Goal: Information Seeking & Learning: Learn about a topic

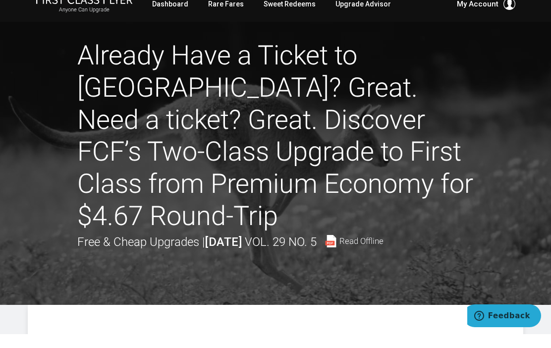
scroll to position [16, 0]
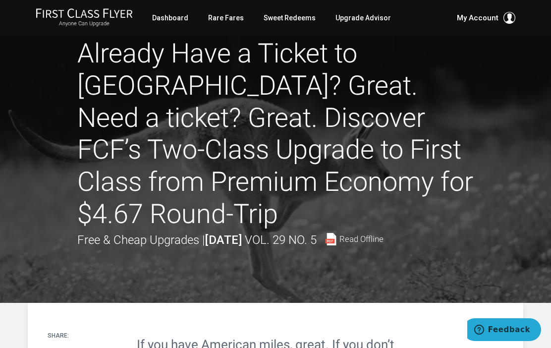
click at [230, 16] on link "Rare Fares" at bounding box center [226, 18] width 36 height 18
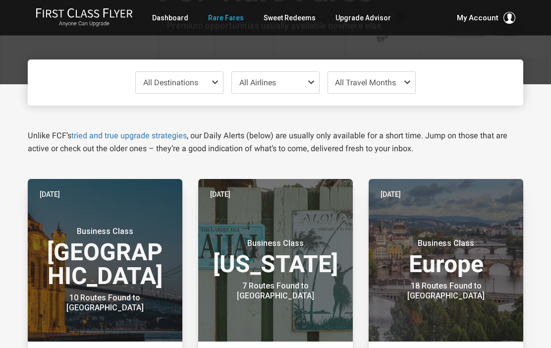
scroll to position [71, 0]
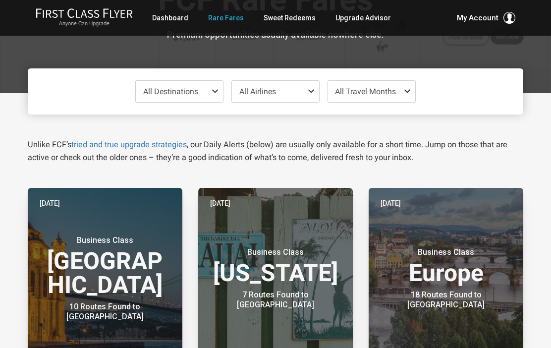
click at [212, 92] on span at bounding box center [217, 91] width 12 height 8
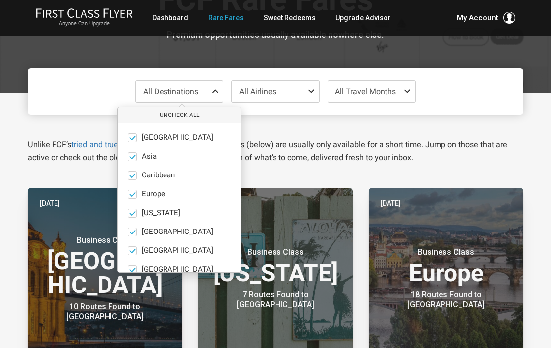
click at [191, 116] on button "Uncheck All" at bounding box center [179, 115] width 123 height 16
click at [137, 195] on span at bounding box center [132, 194] width 9 height 9
click at [0, 0] on input "Europe only" at bounding box center [0, 0] width 0 height 0
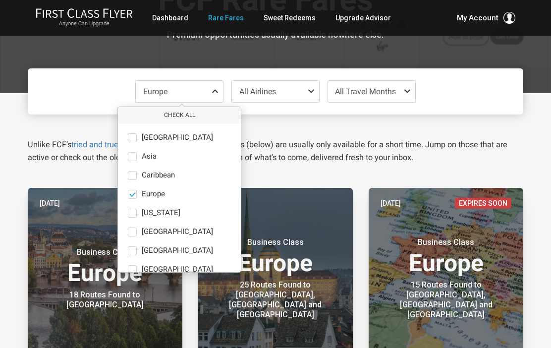
click at [406, 89] on span at bounding box center [409, 91] width 12 height 8
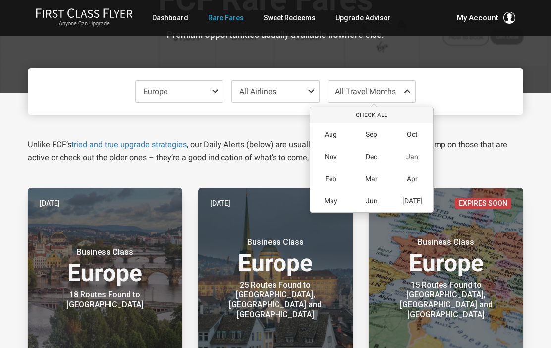
click at [412, 135] on span "Oct" at bounding box center [412, 134] width 11 height 8
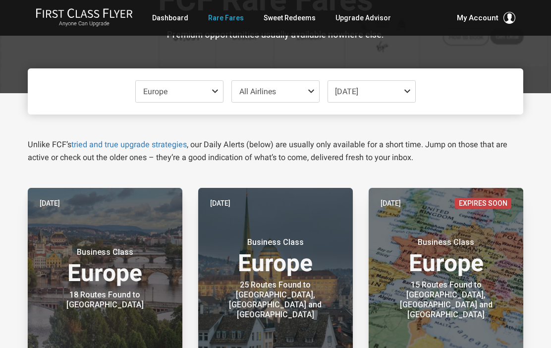
click at [537, 69] on div at bounding box center [275, 11] width 551 height 164
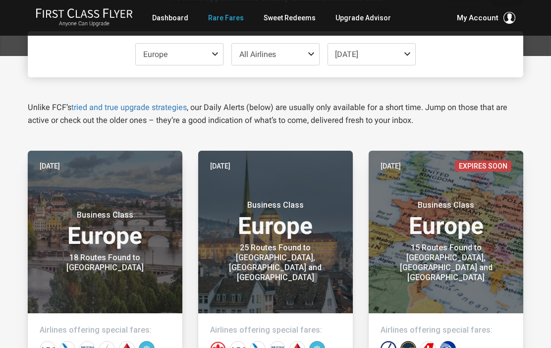
scroll to position [107, 0]
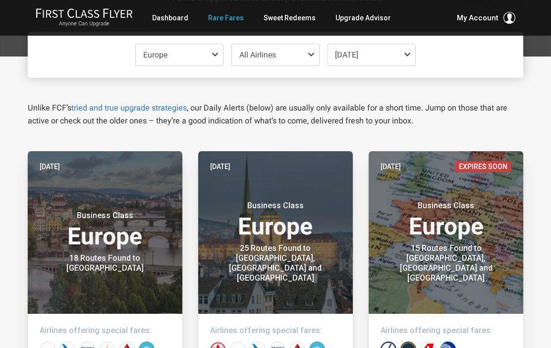
click at [295, 15] on link "Sweet Redeems" at bounding box center [289, 18] width 52 height 18
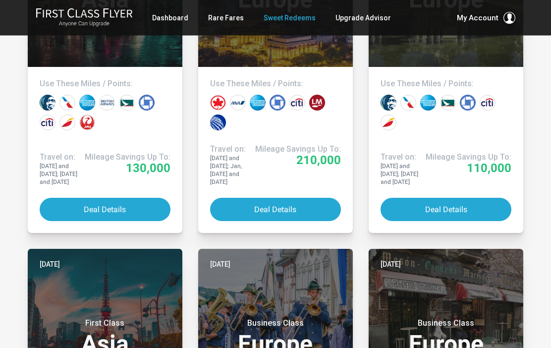
scroll to position [680, 0]
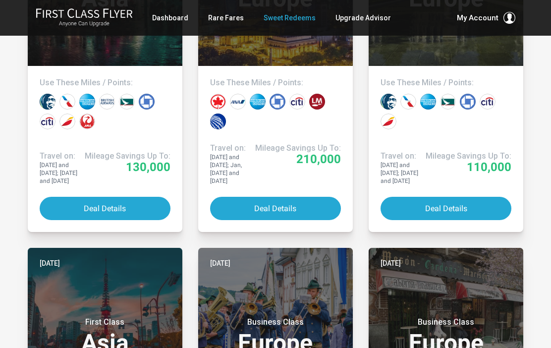
click at [281, 201] on button "Deal Details" at bounding box center [275, 208] width 131 height 23
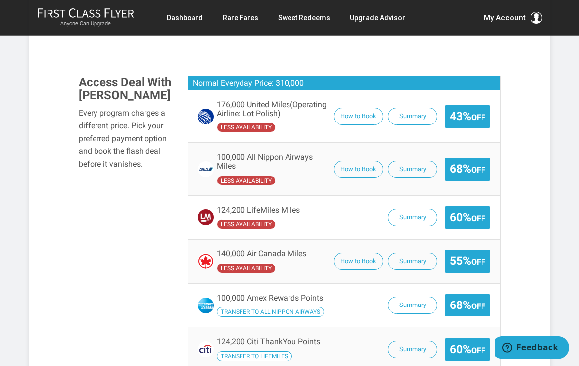
scroll to position [741, 0]
